Goal: Transaction & Acquisition: Purchase product/service

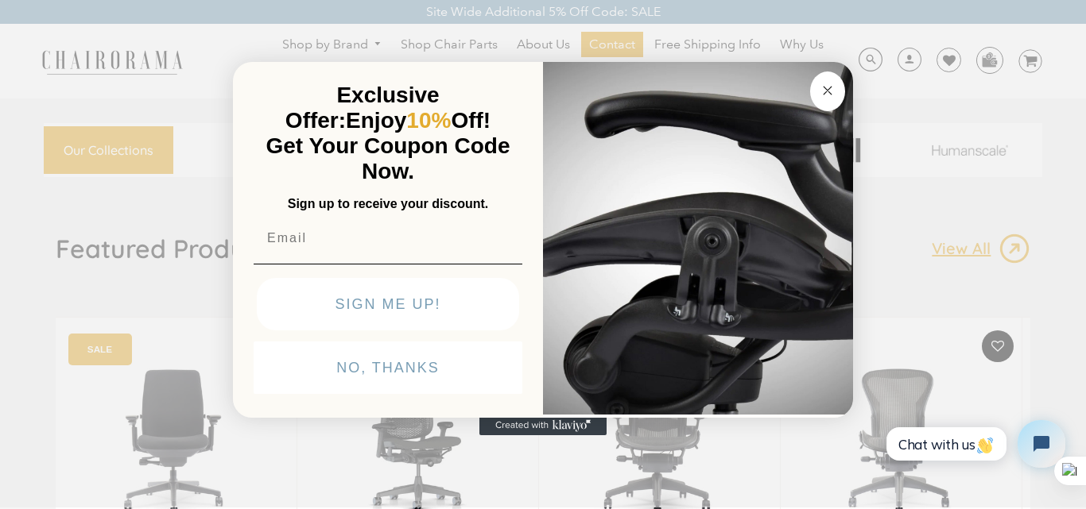
click at [837, 87] on button "Close dialog" at bounding box center [827, 92] width 35 height 40
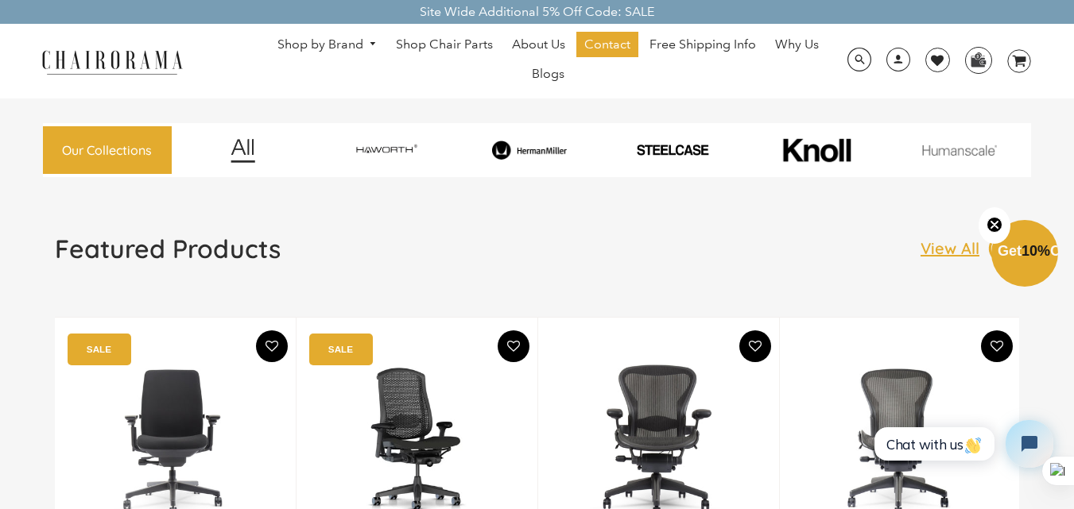
click at [536, 153] on img at bounding box center [529, 150] width 138 height 19
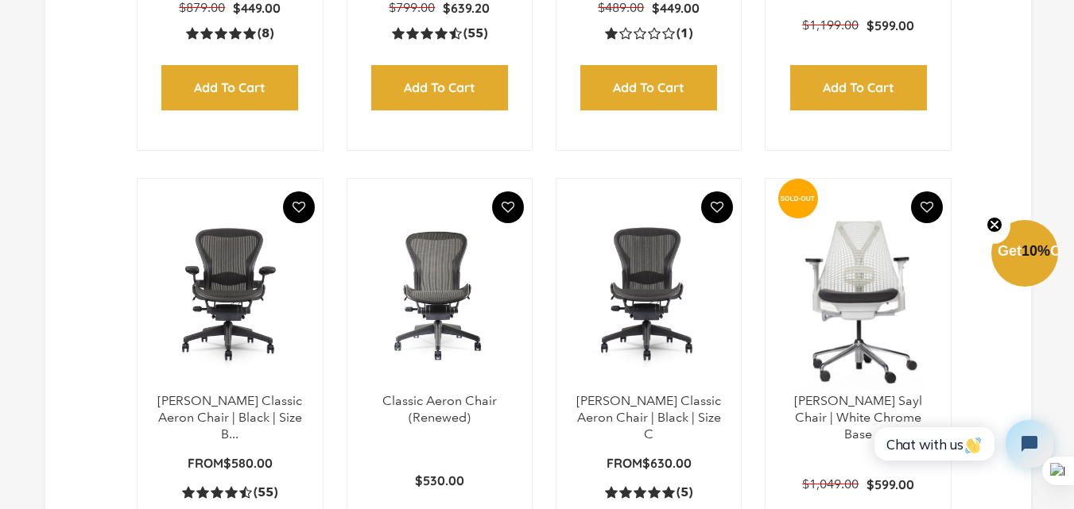
scroll to position [874, 0]
